Goal: Task Accomplishment & Management: Use online tool/utility

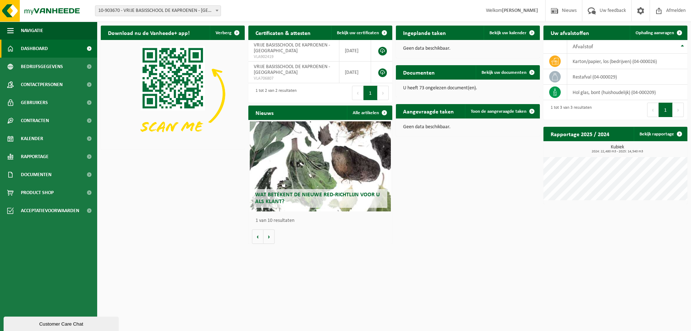
click at [131, 9] on span "10-903670 - VRIJE BASISSCHOOL DE KAPROENEN - [GEOGRAPHIC_DATA]" at bounding box center [157, 11] width 125 height 10
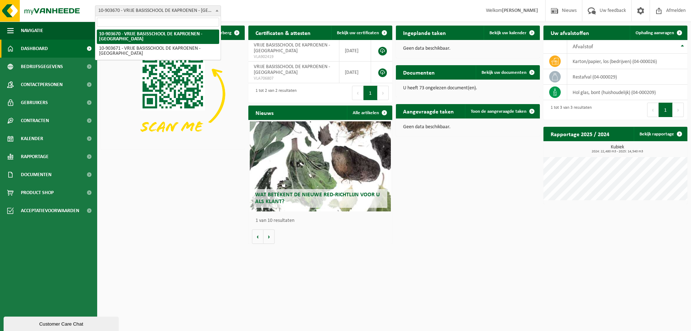
select select "122410"
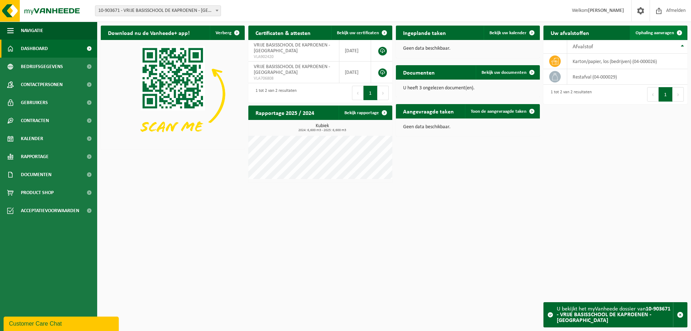
click at [645, 31] on span "Ophaling aanvragen" at bounding box center [654, 33] width 38 height 5
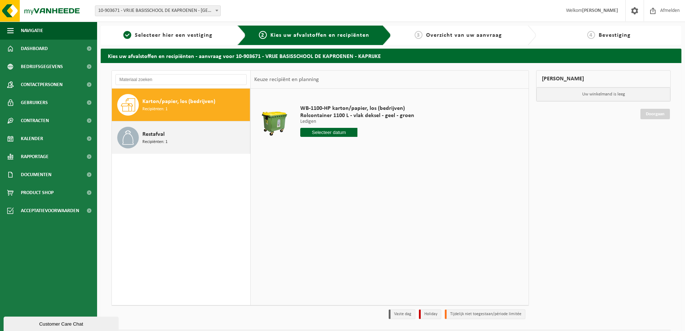
click at [158, 140] on span "Recipiënten: 1" at bounding box center [154, 141] width 25 height 7
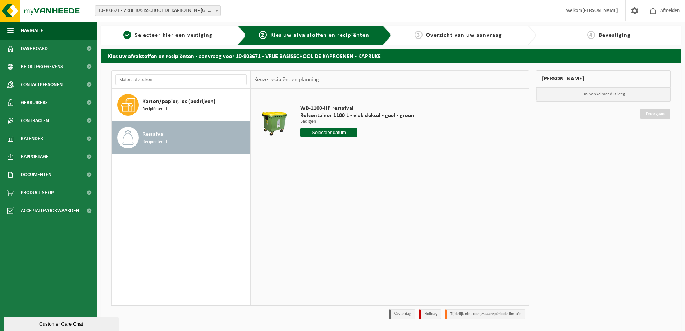
click at [321, 131] on input "text" at bounding box center [328, 132] width 57 height 9
click at [362, 207] on div "24" at bounding box center [357, 208] width 13 height 12
type input "Van 2025-10-24"
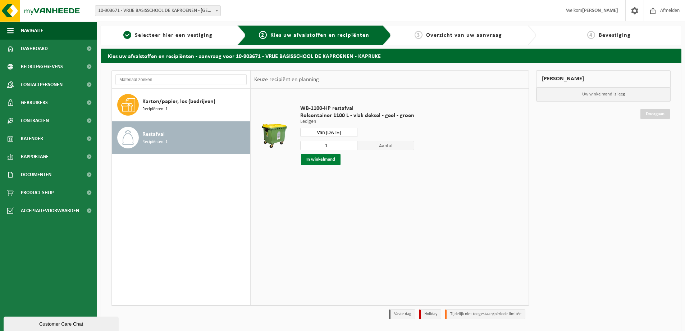
click at [305, 156] on button "In winkelmand" at bounding box center [321, 160] width 40 height 12
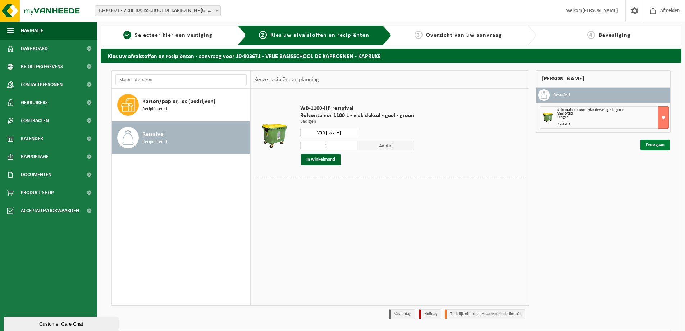
click at [653, 145] on link "Doorgaan" at bounding box center [655, 145] width 29 height 10
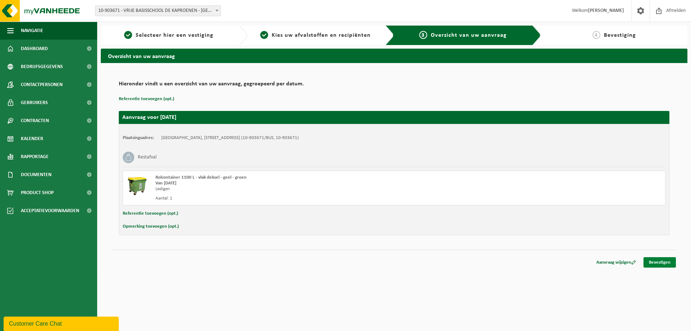
click at [657, 263] on link "Bevestigen" at bounding box center [659, 262] width 32 height 10
